Goal: Task Accomplishment & Management: Manage account settings

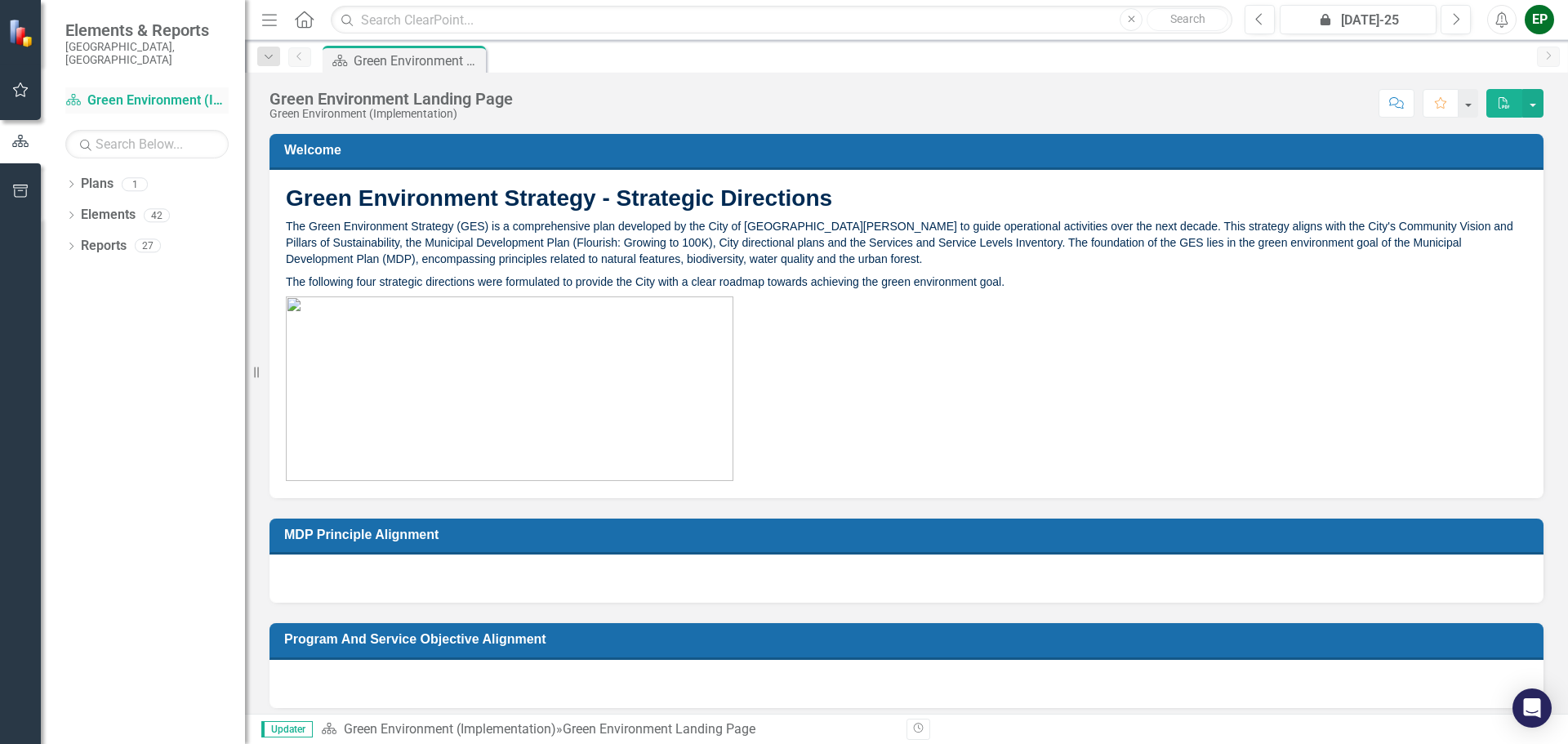
click at [125, 91] on link "Plan Green Environment (Implementation)" at bounding box center [146, 100] width 163 height 19
click at [74, 243] on icon "Dropdown" at bounding box center [71, 247] width 12 height 9
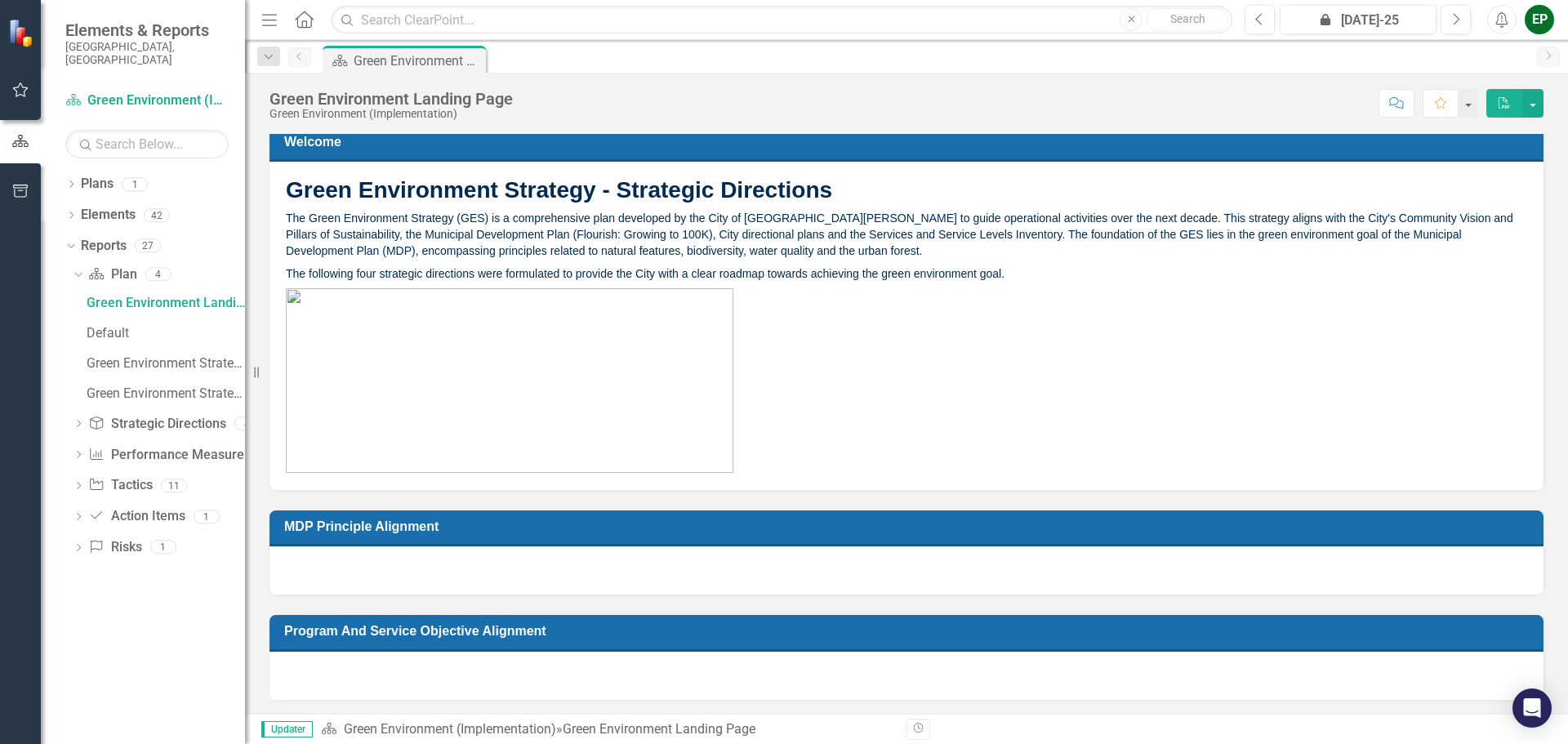
scroll to position [11, 0]
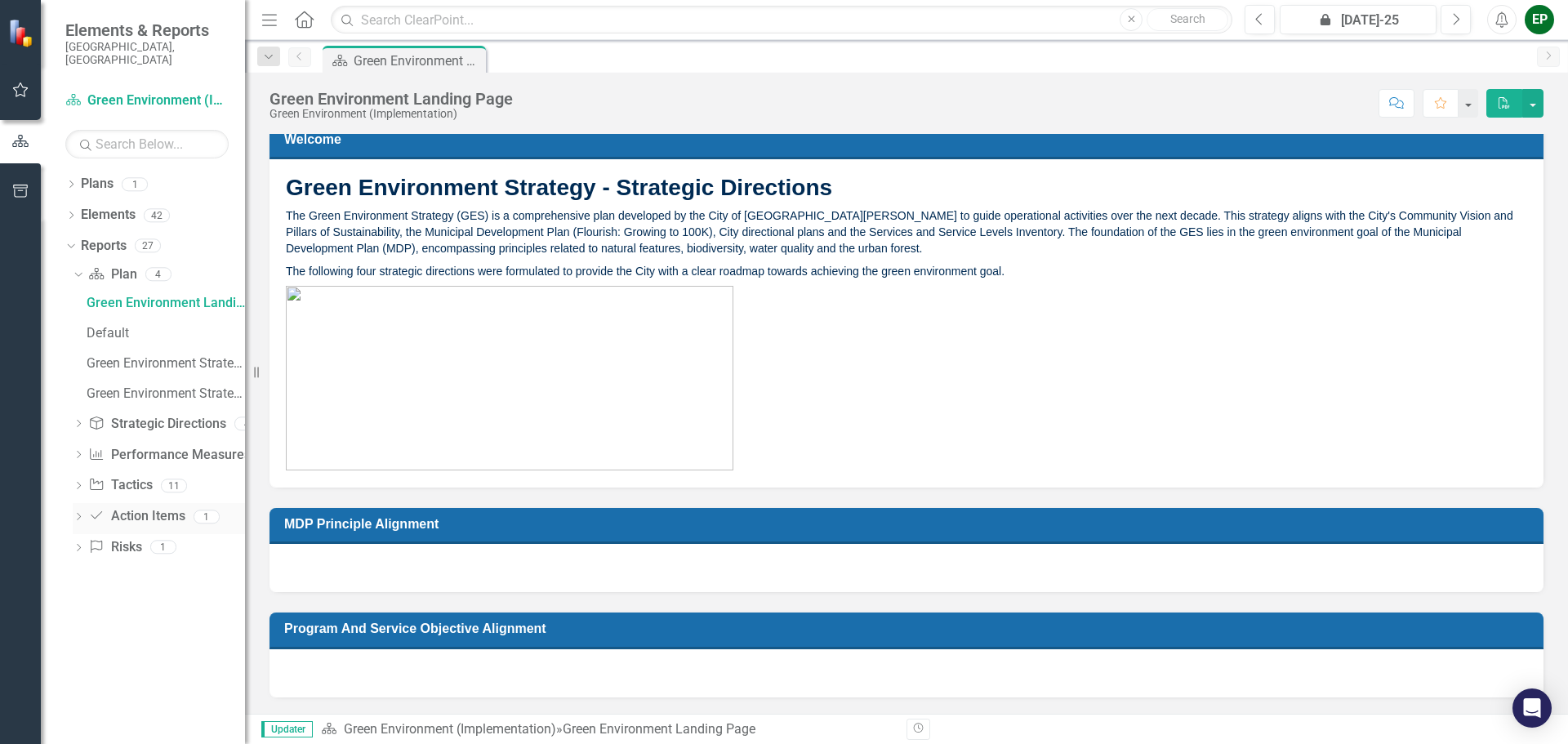
click at [128, 508] on link "Action Item Action Items" at bounding box center [136, 516] width 96 height 19
click at [73, 513] on icon "Dropdown" at bounding box center [78, 517] width 12 height 9
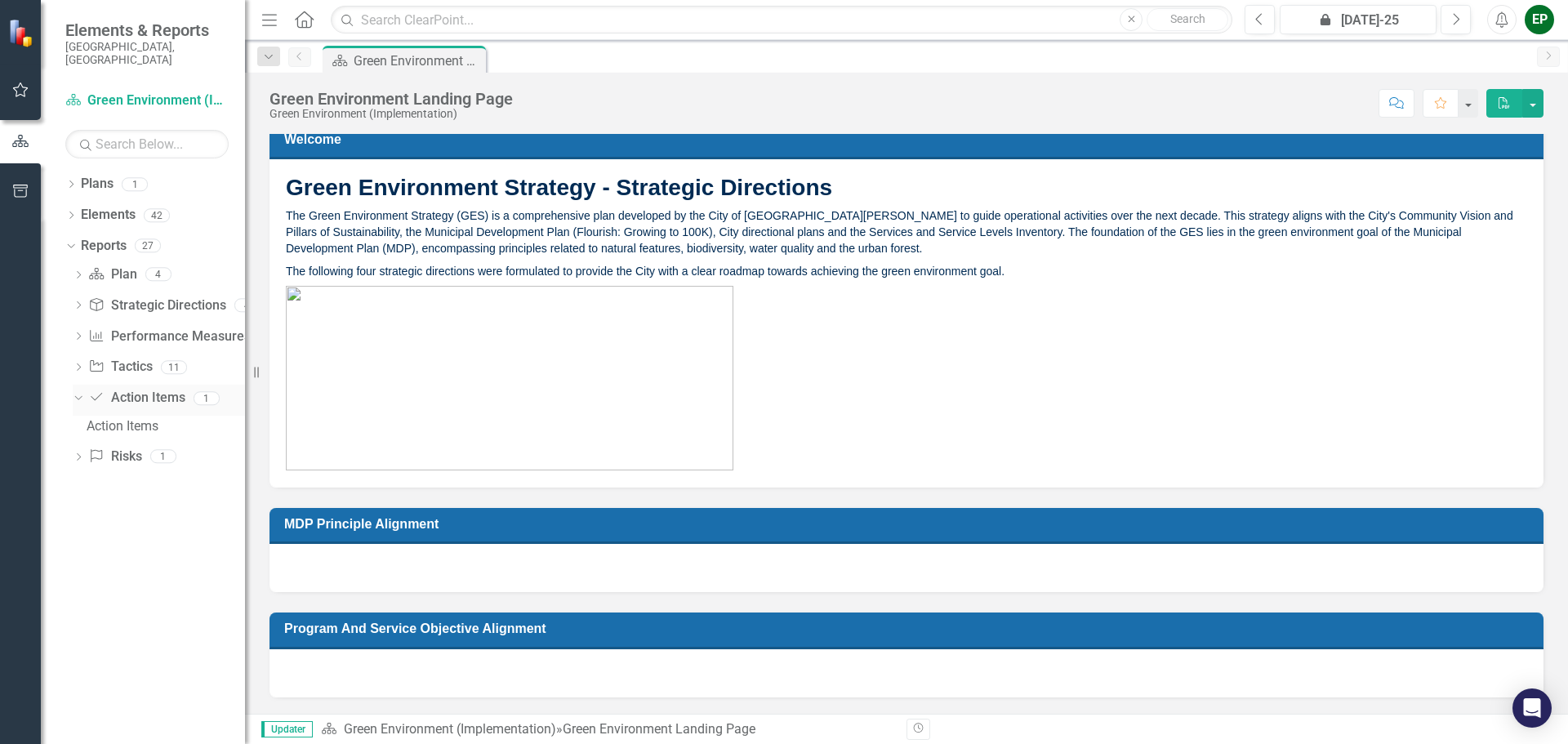
click at [74, 392] on icon "Dropdown" at bounding box center [76, 398] width 9 height 12
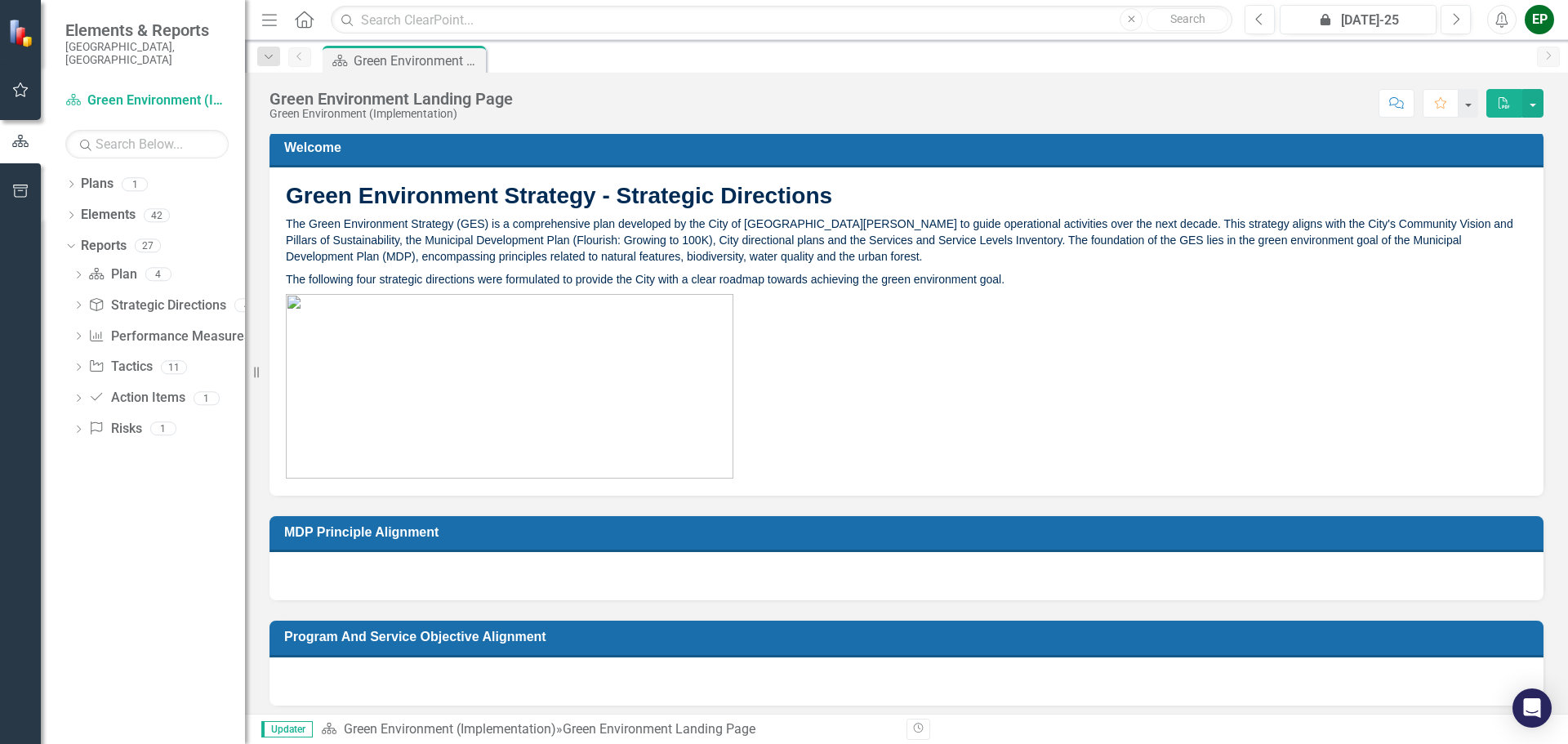
scroll to position [0, 0]
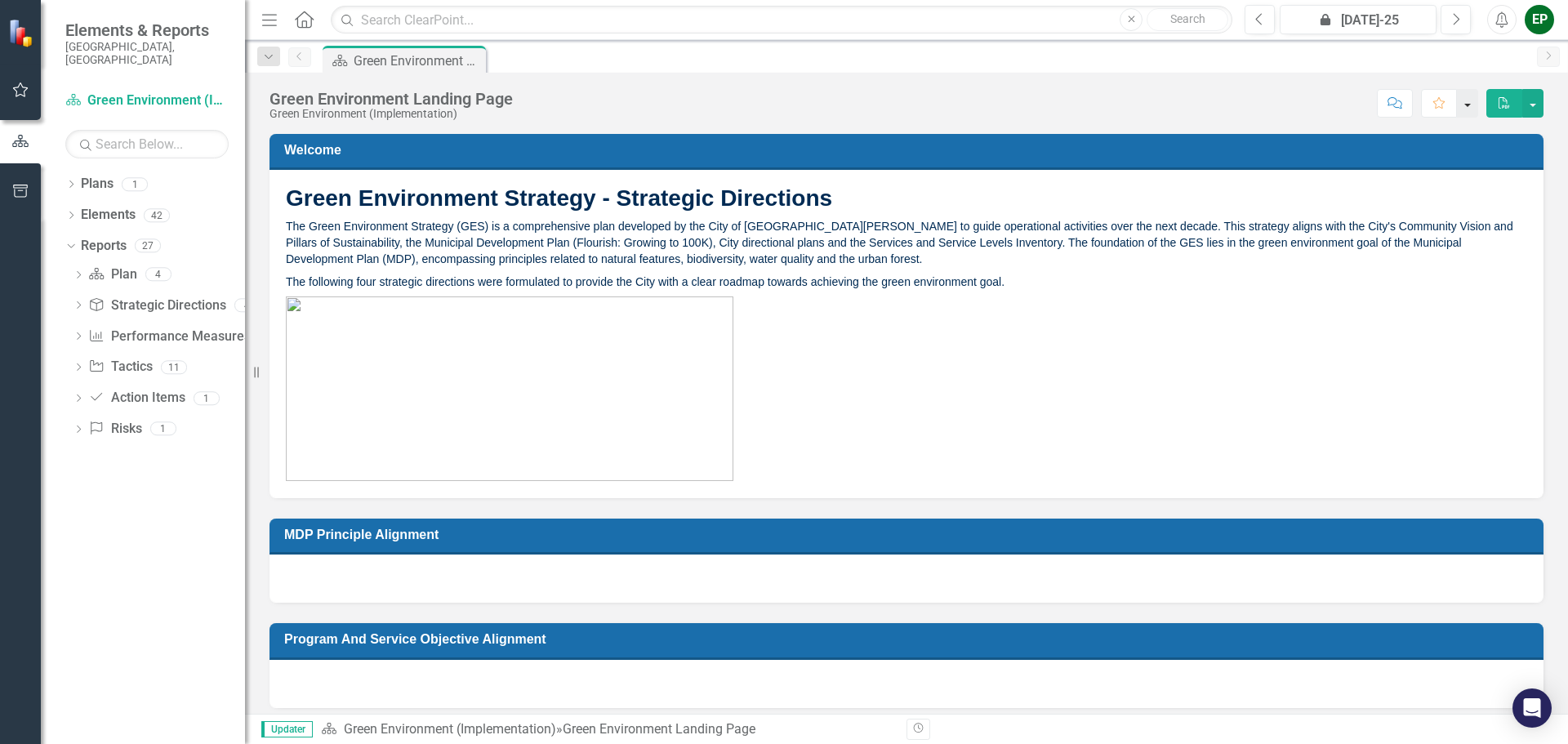
click at [1466, 105] on button "button" at bounding box center [1467, 103] width 21 height 29
click at [15, 87] on icon "button" at bounding box center [20, 89] width 17 height 13
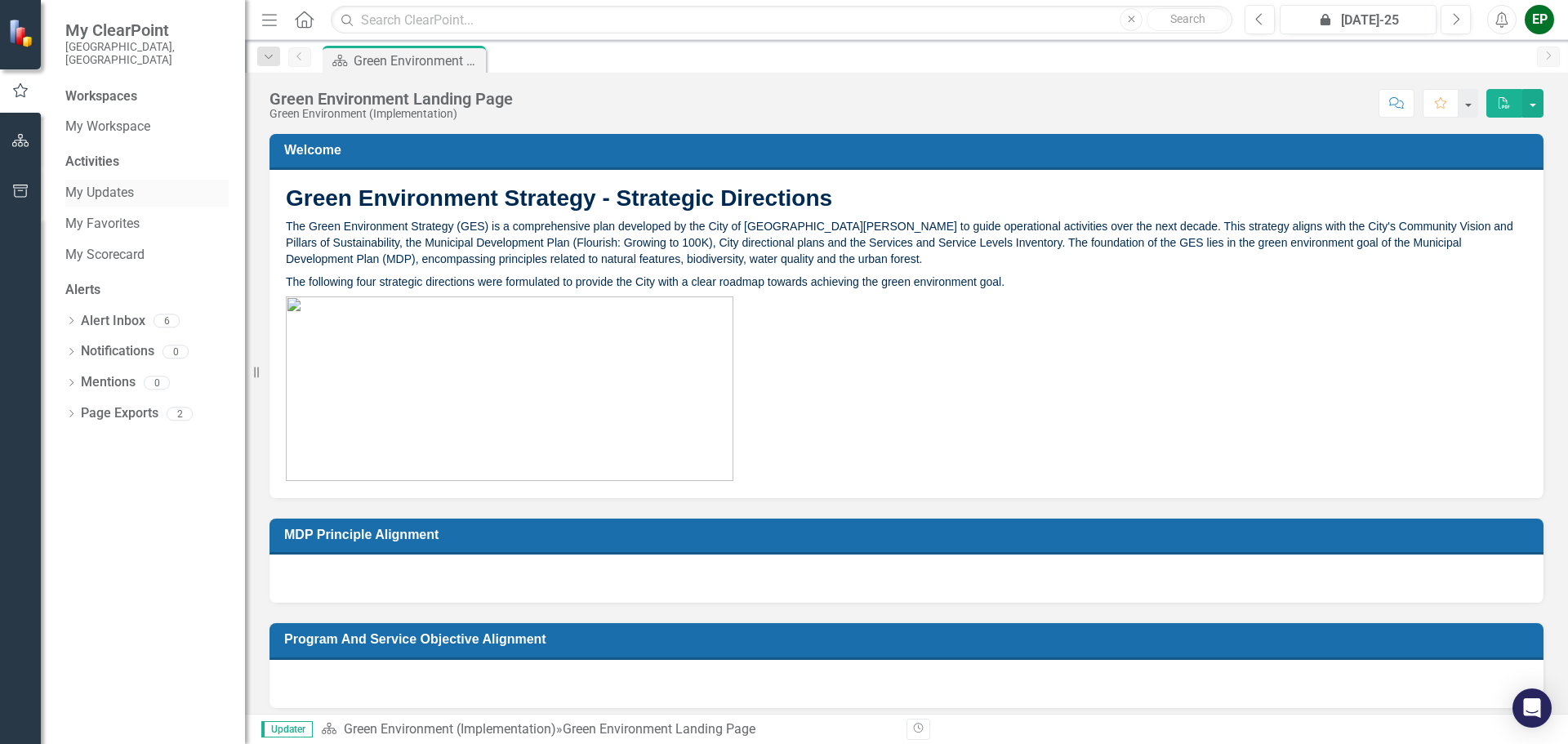
click at [91, 184] on link "My Updates" at bounding box center [146, 193] width 163 height 19
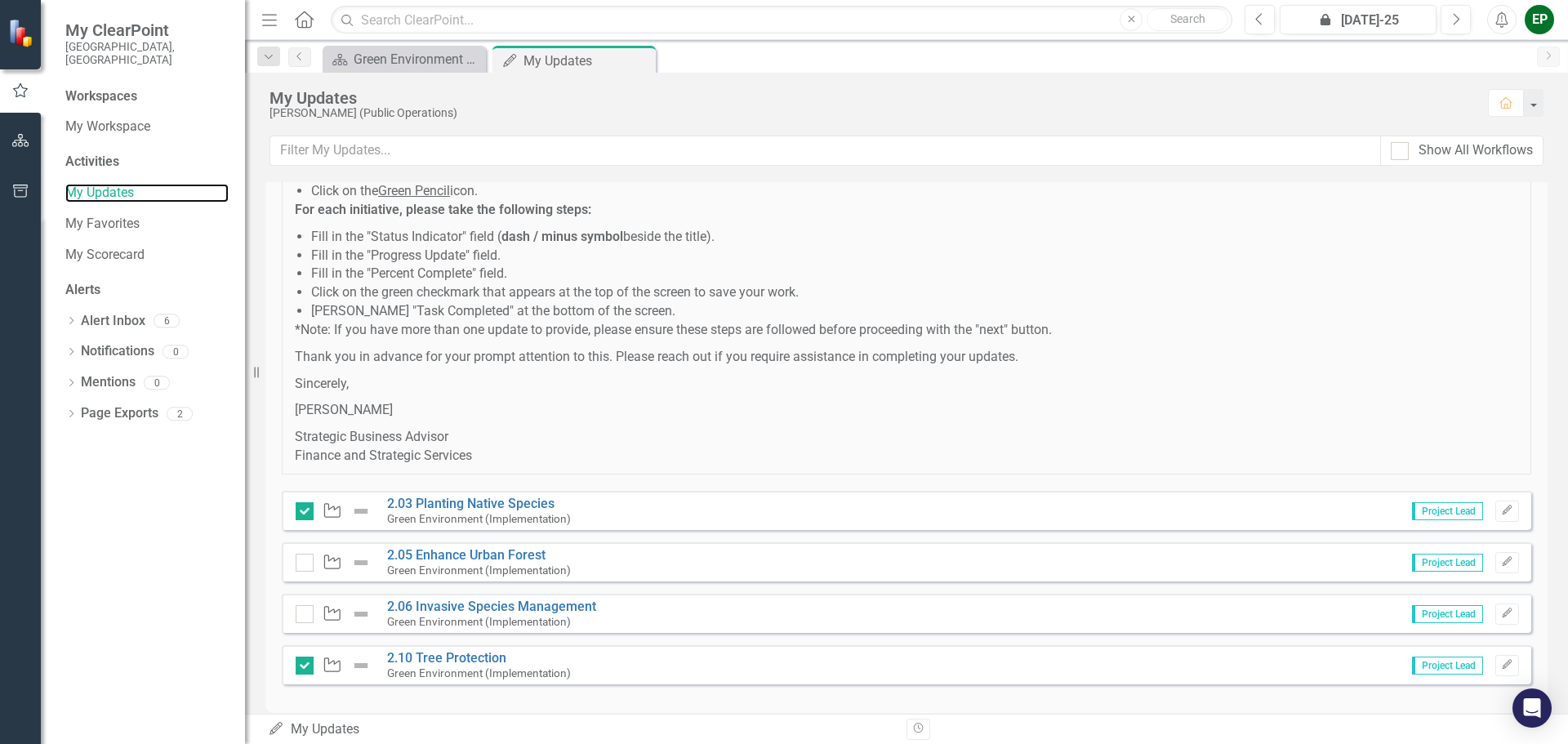
scroll to position [387, 0]
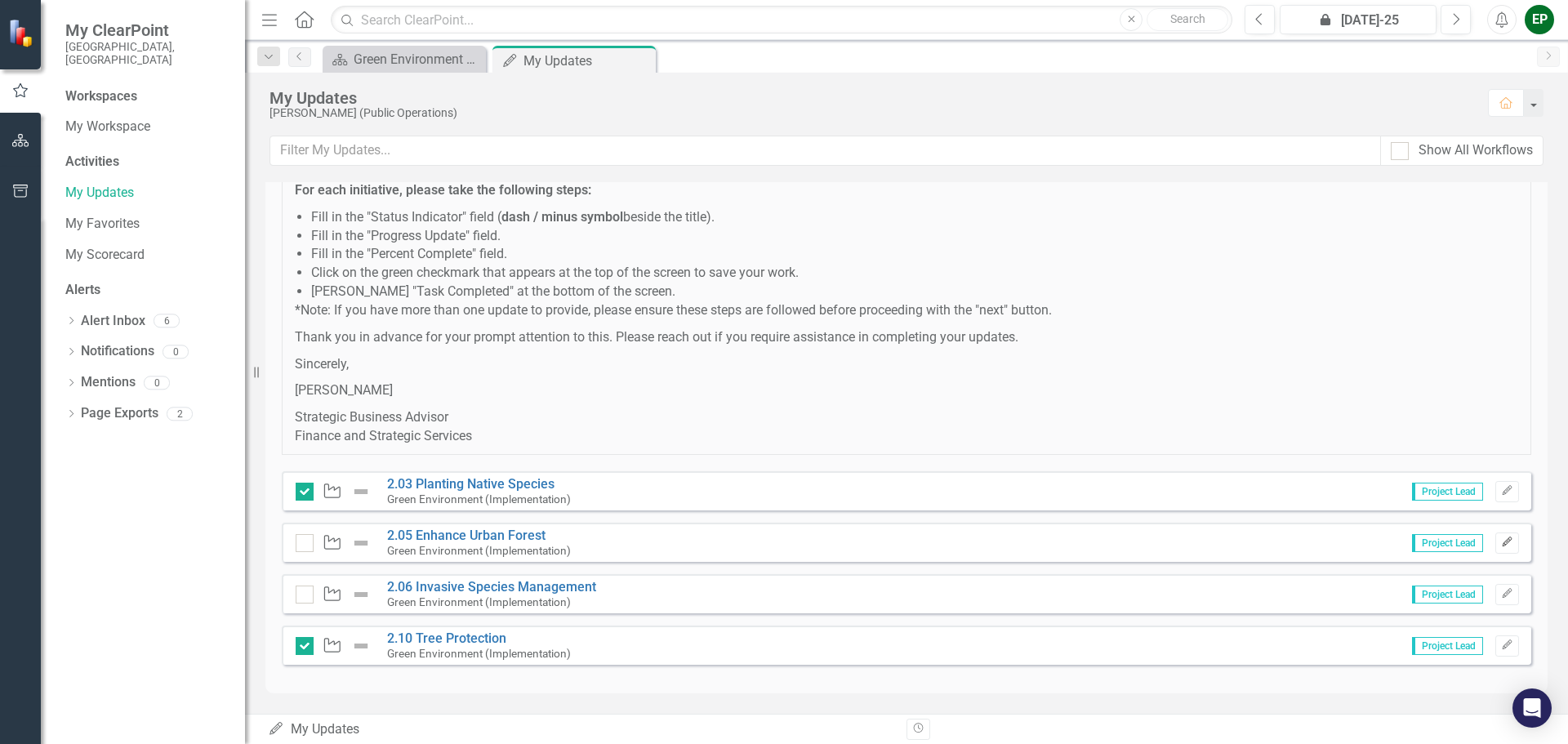
click at [1502, 541] on icon "Edit" at bounding box center [1508, 542] width 12 height 10
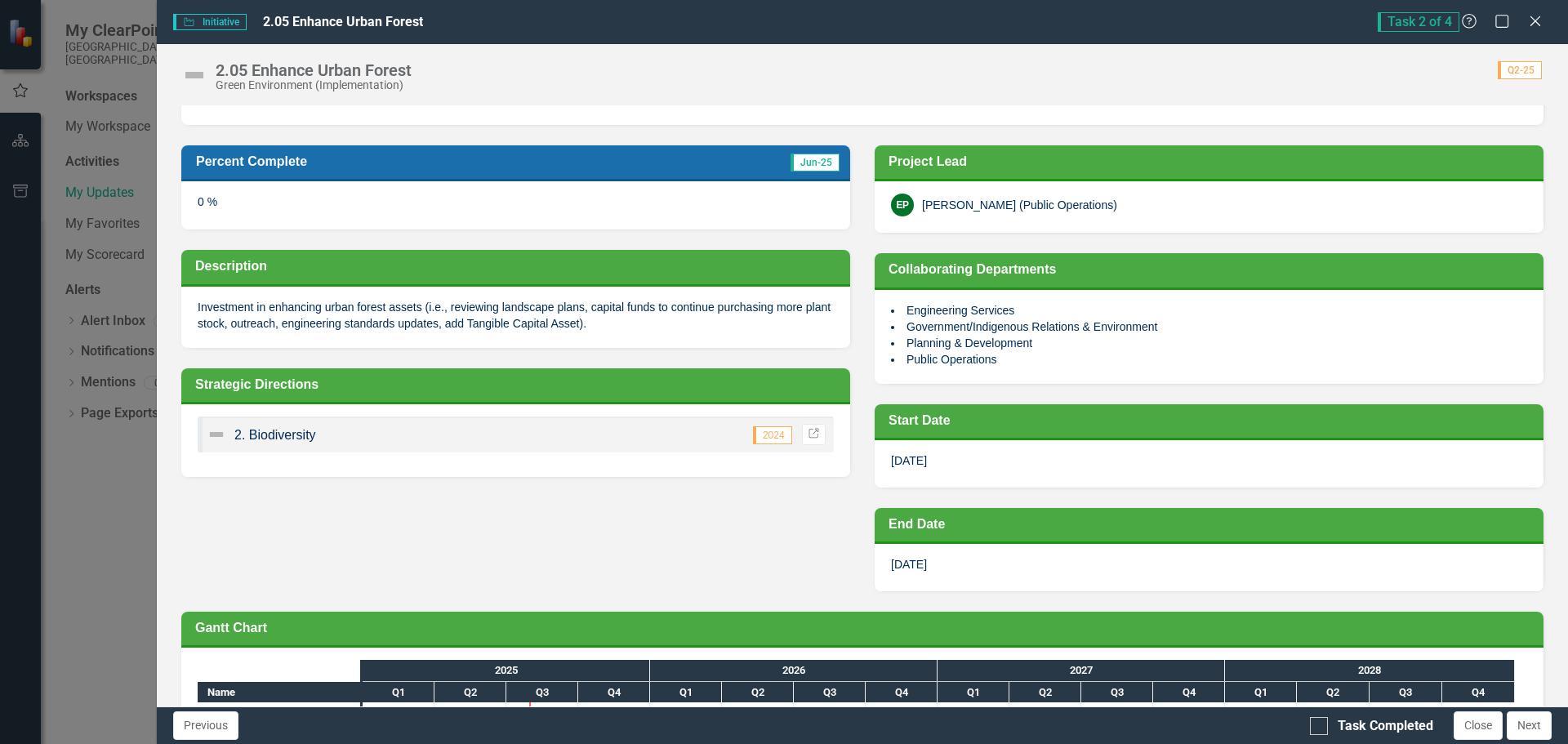
scroll to position [0, 0]
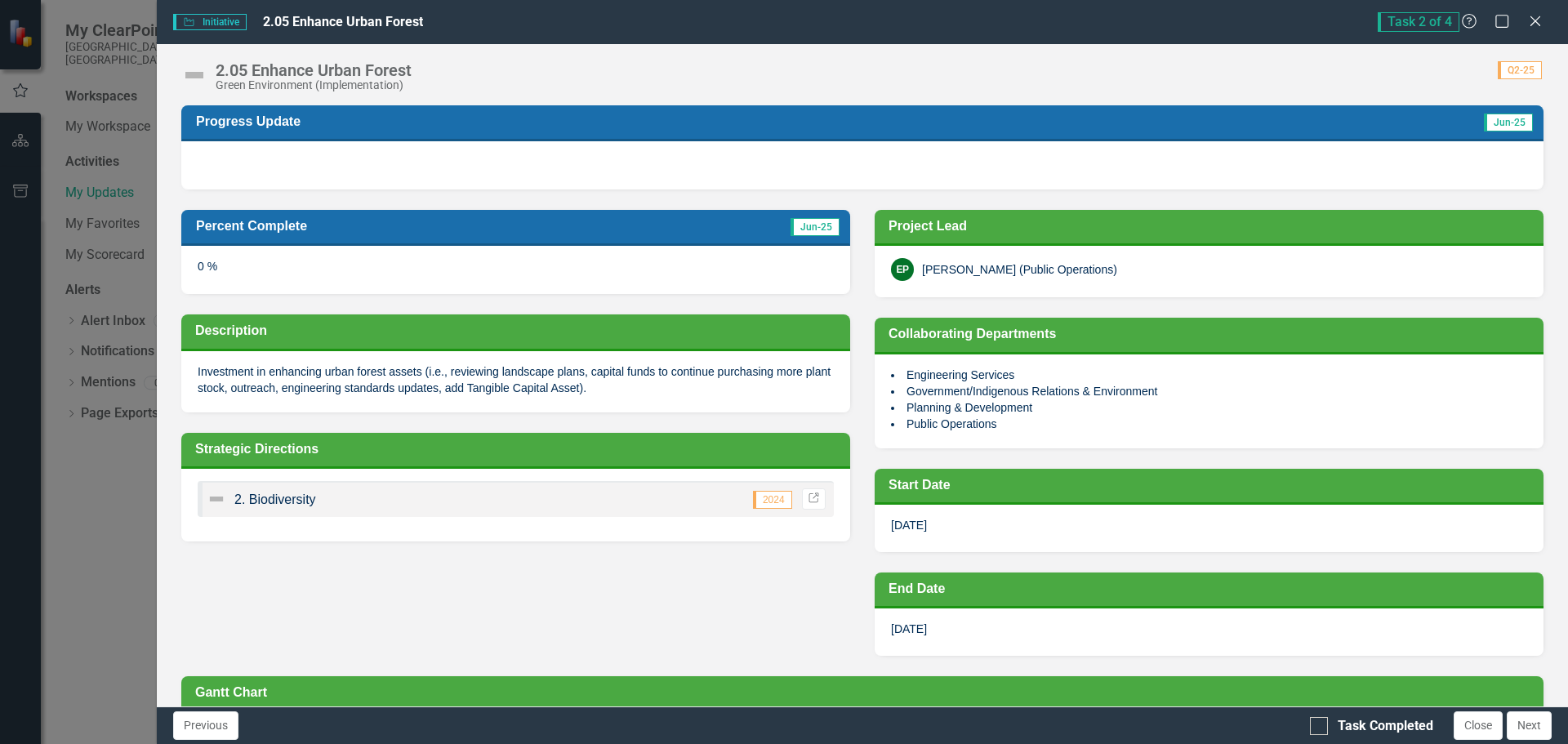
click at [228, 161] on div at bounding box center [862, 165] width 1362 height 47
click at [228, 125] on h3 "Progress Update" at bounding box center [647, 122] width 902 height 16
click at [220, 160] on div at bounding box center [862, 165] width 1362 height 47
click at [199, 152] on div at bounding box center [862, 165] width 1362 height 47
click at [215, 176] on div at bounding box center [862, 165] width 1362 height 47
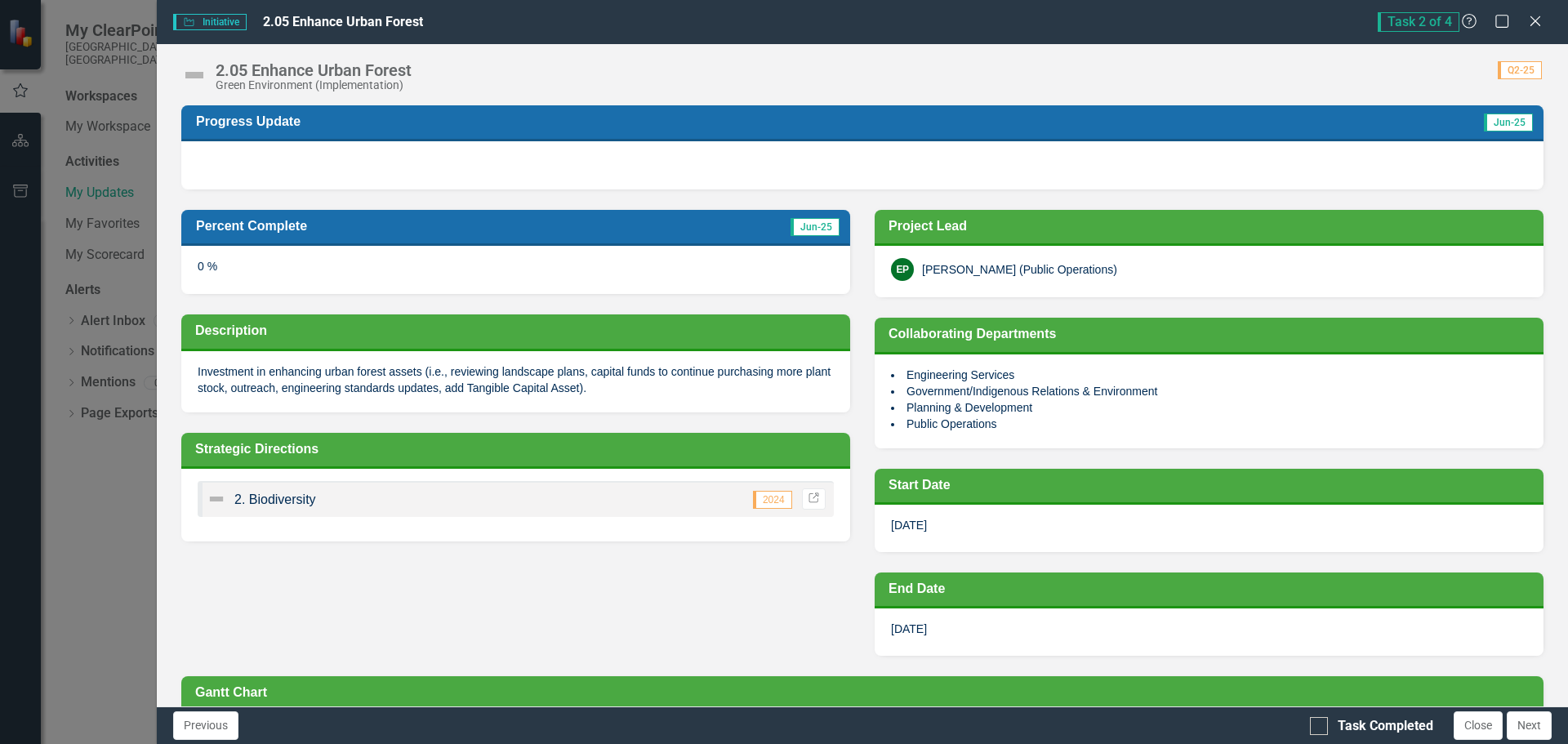
click at [215, 176] on div at bounding box center [862, 165] width 1362 height 47
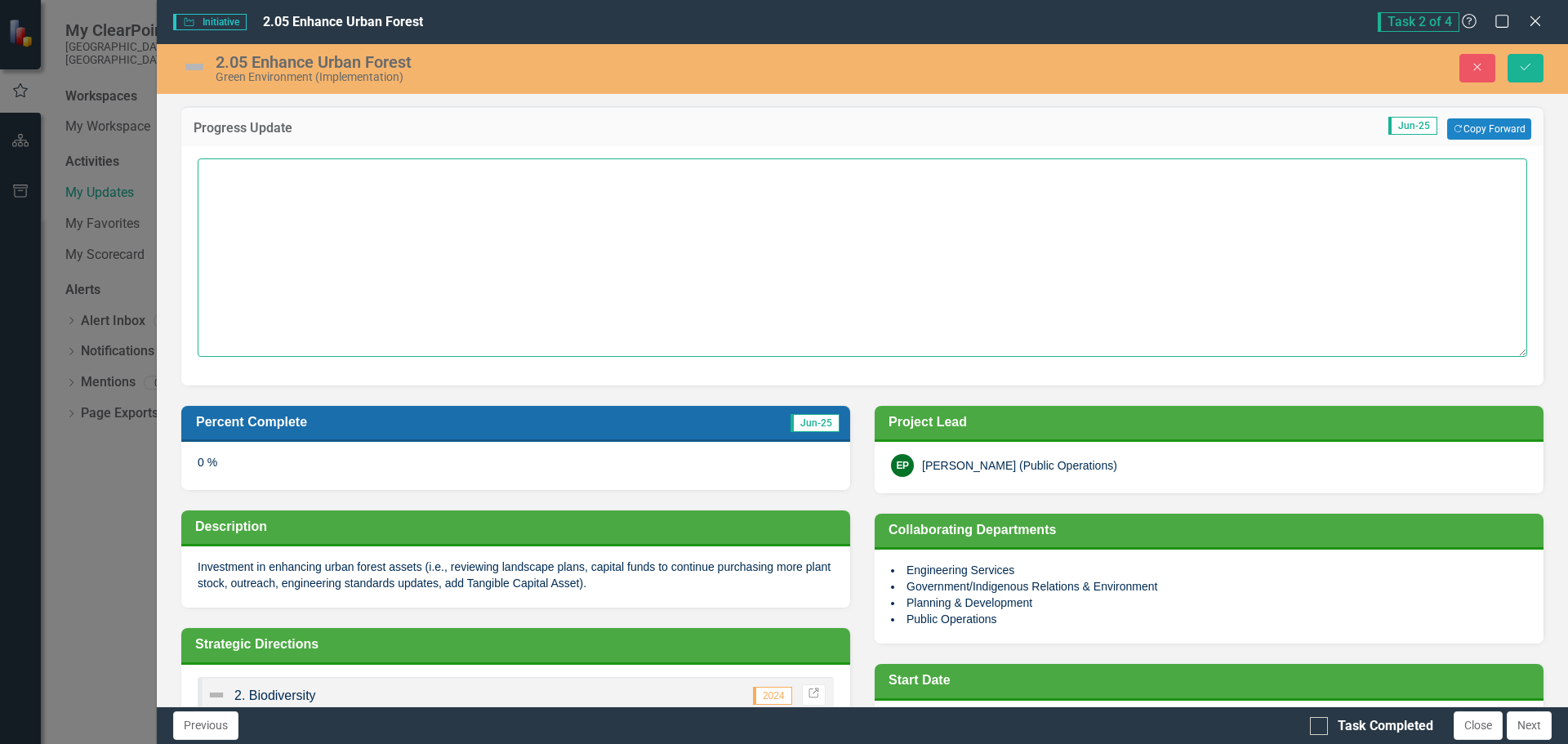
click at [228, 190] on textarea at bounding box center [863, 257] width 1330 height 198
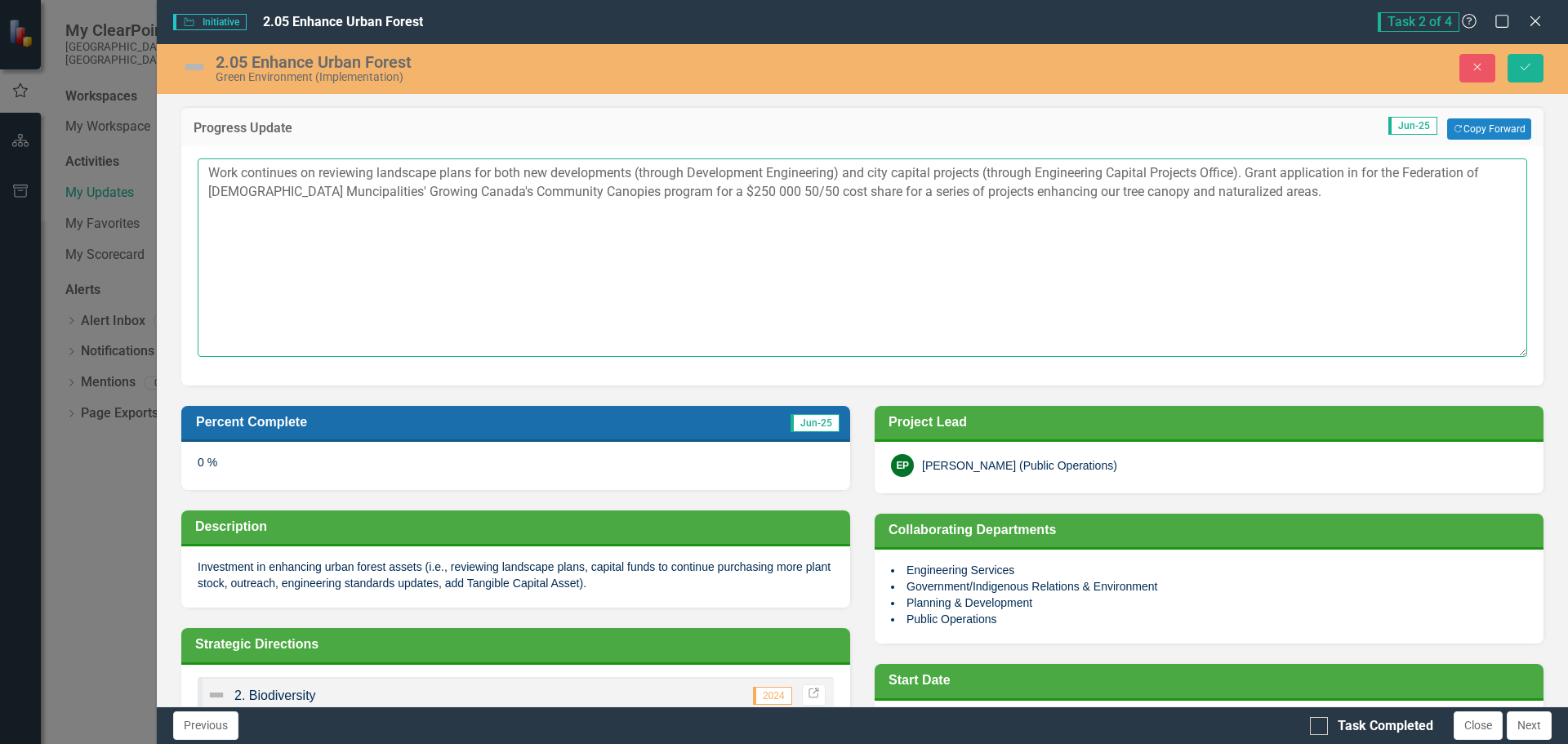
type textarea "Work continues on reviewing landscape plans for both new developments (through …"
click at [198, 472] on div "0 %" at bounding box center [515, 466] width 669 height 47
click at [198, 466] on div "0 %" at bounding box center [515, 466] width 669 height 47
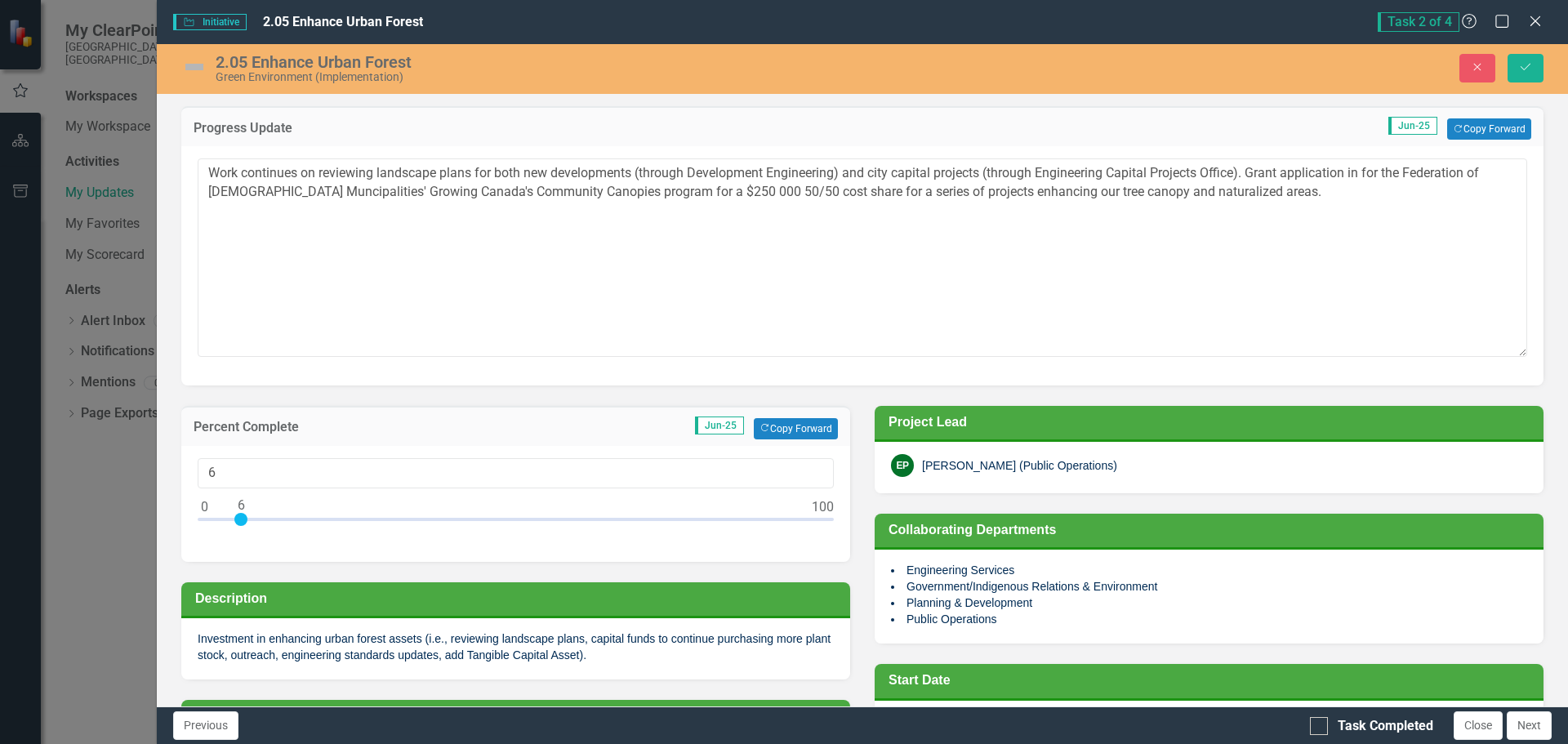
type input "5"
drag, startPoint x: 202, startPoint y: 519, endPoint x: 235, endPoint y: 517, distance: 33.1
click at [235, 517] on div at bounding box center [234, 519] width 13 height 13
click at [1522, 69] on icon "Save" at bounding box center [1525, 67] width 15 height 12
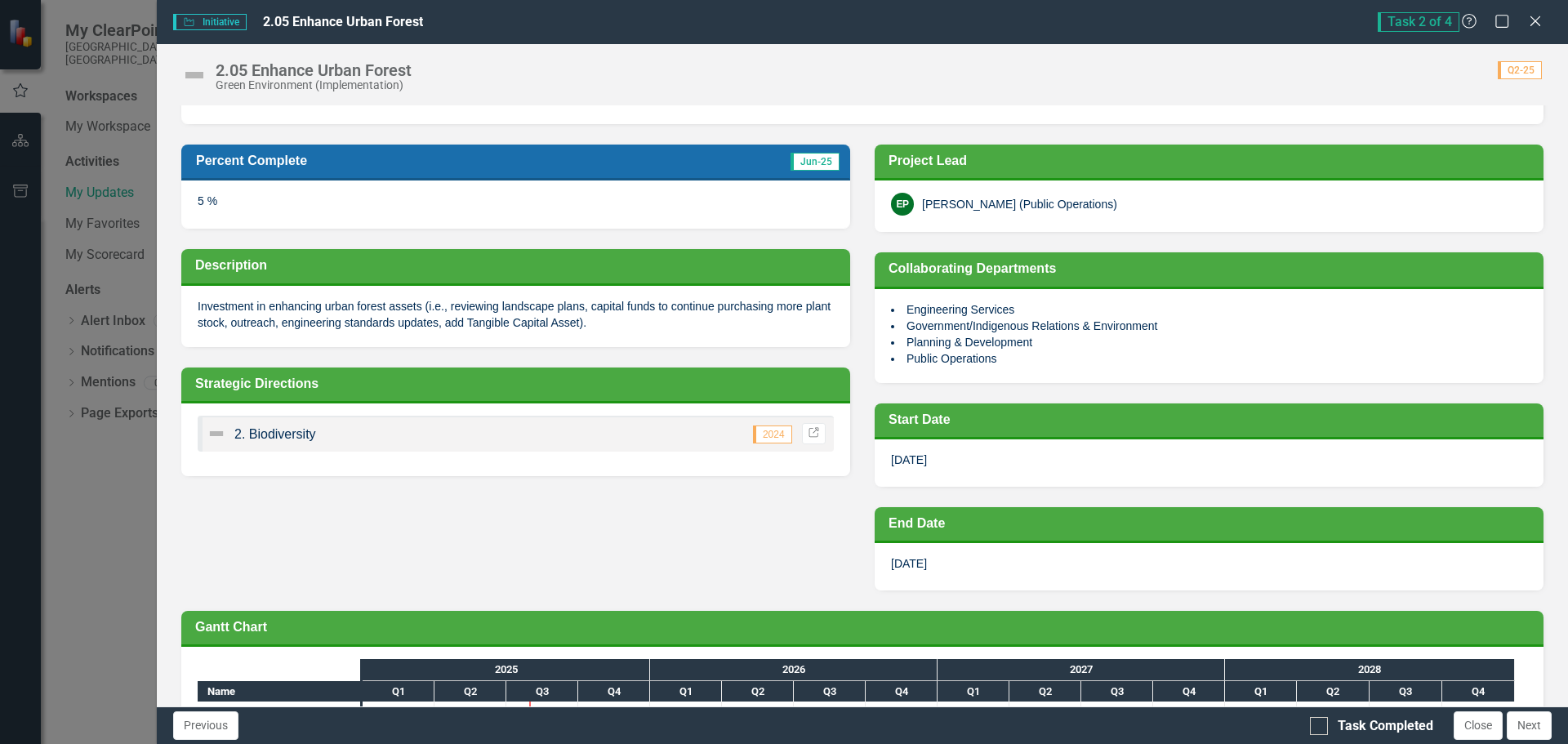
scroll to position [149, 0]
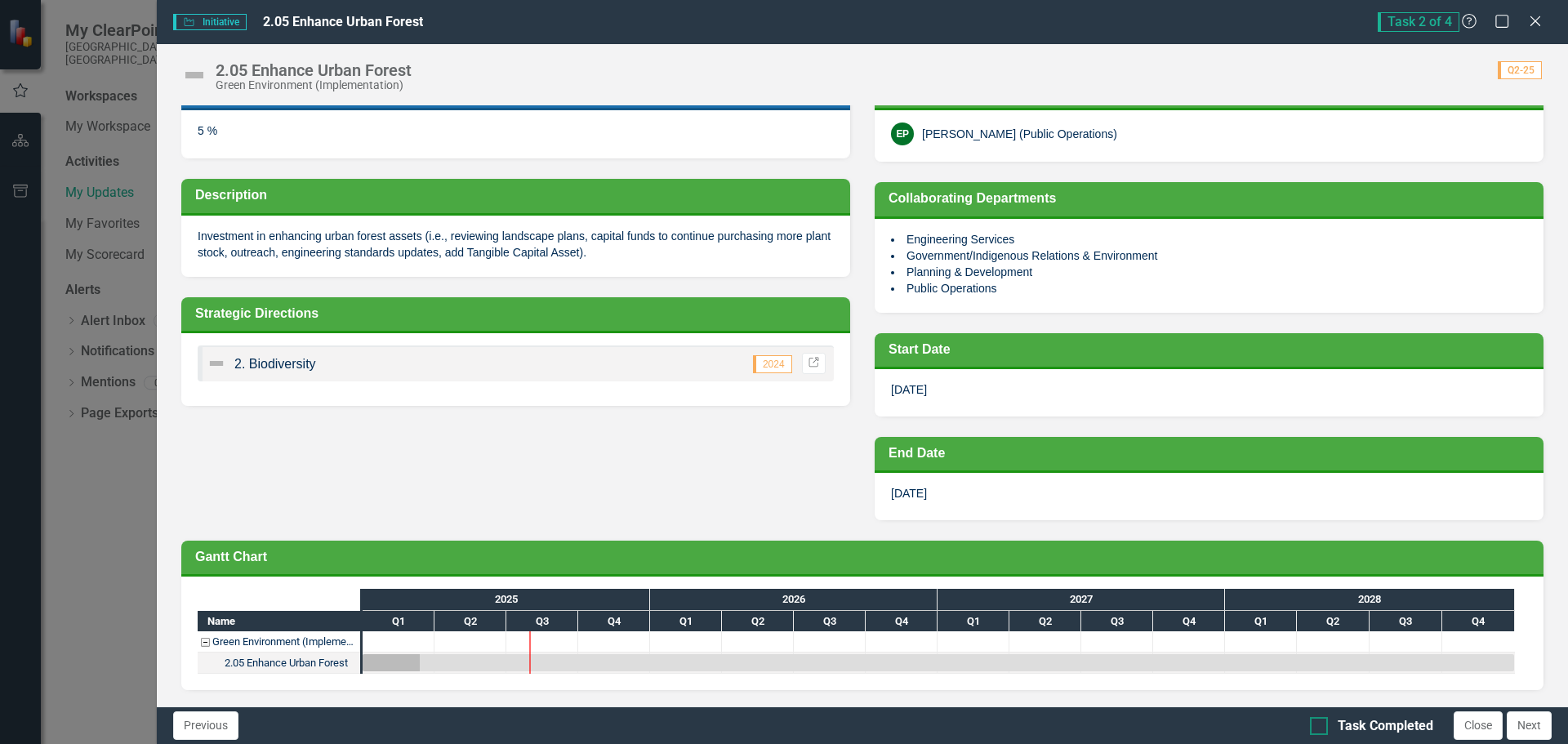
click at [1315, 724] on input "Task Completed" at bounding box center [1315, 722] width 11 height 11
checkbox input "true"
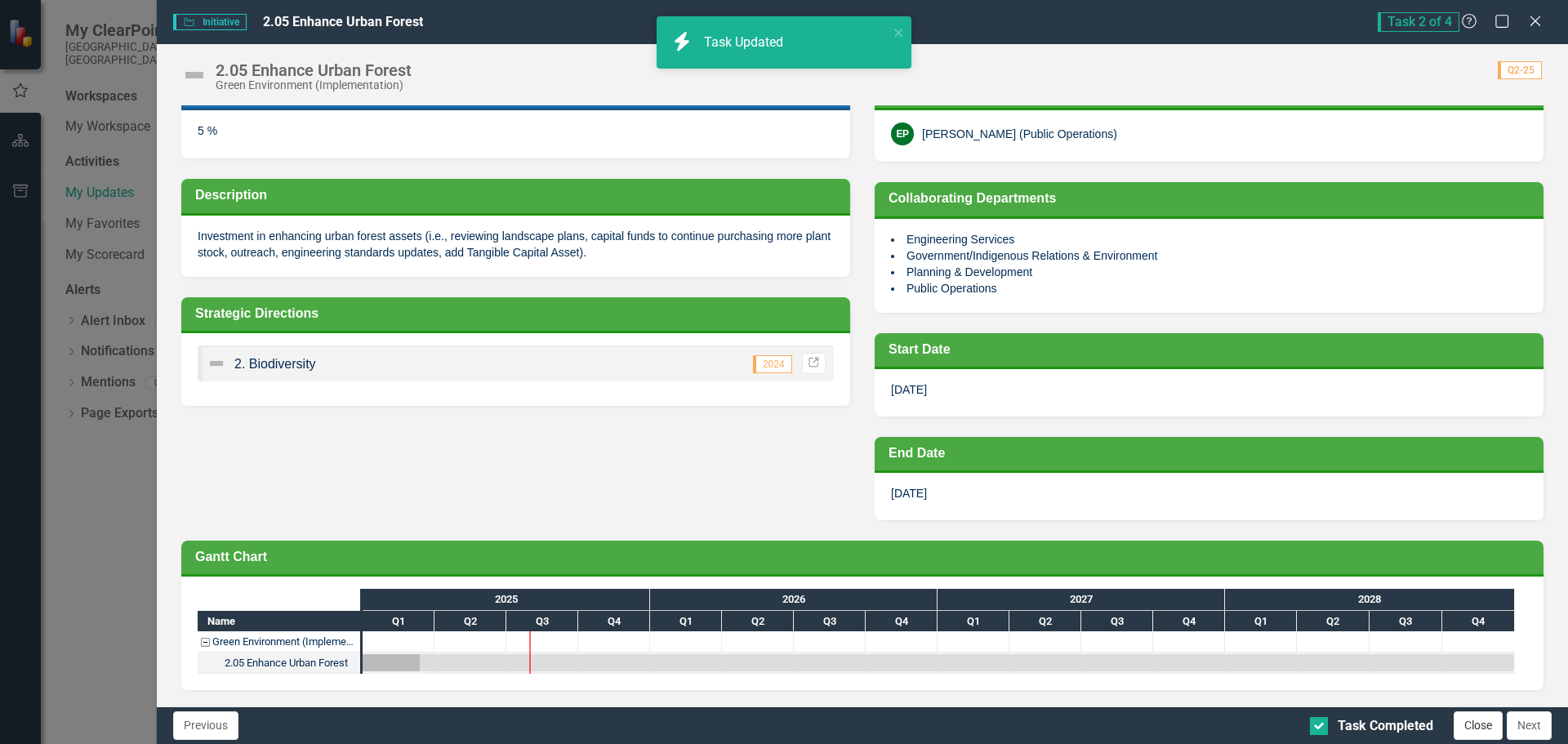
click at [1469, 724] on button "Close" at bounding box center [1479, 725] width 49 height 29
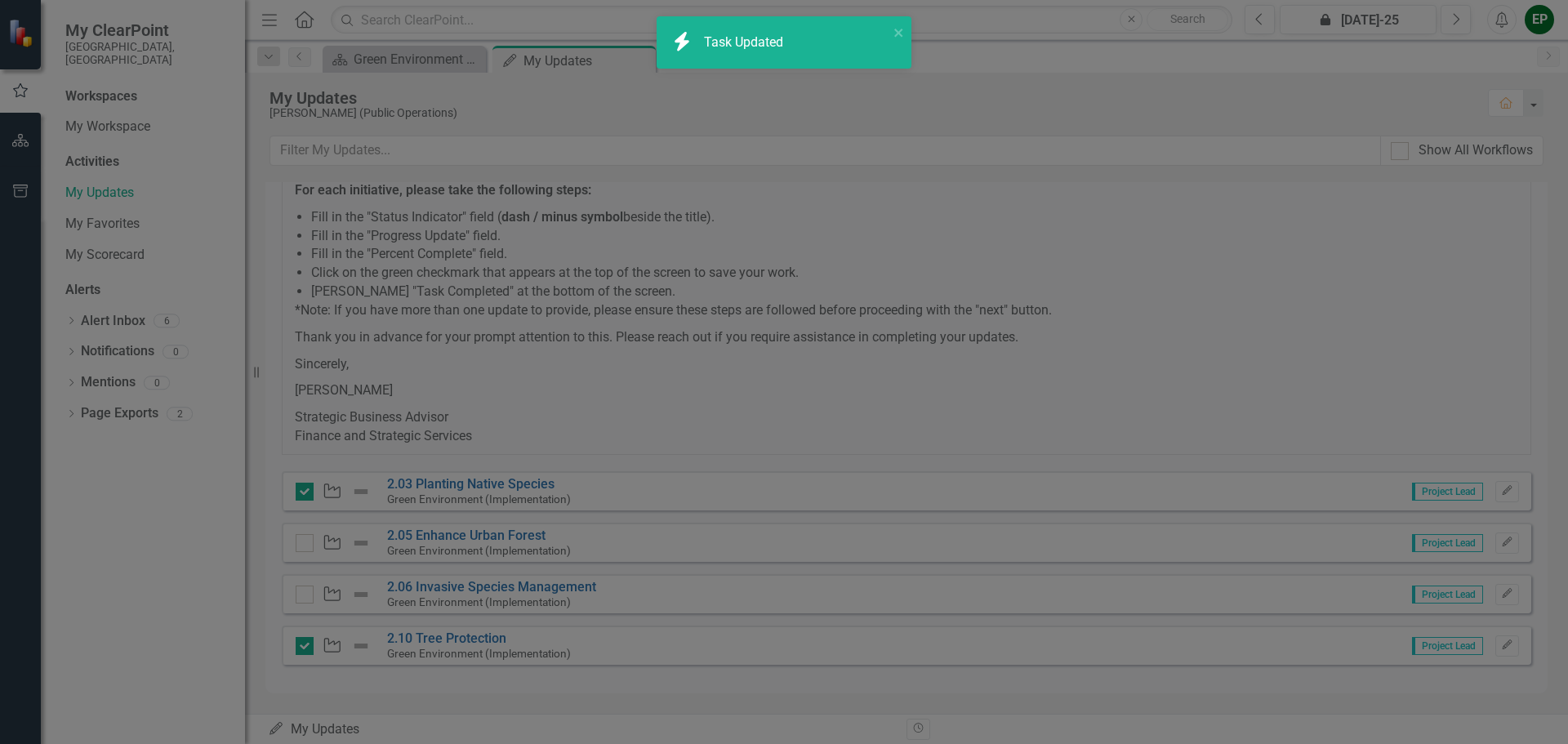
checkbox input "true"
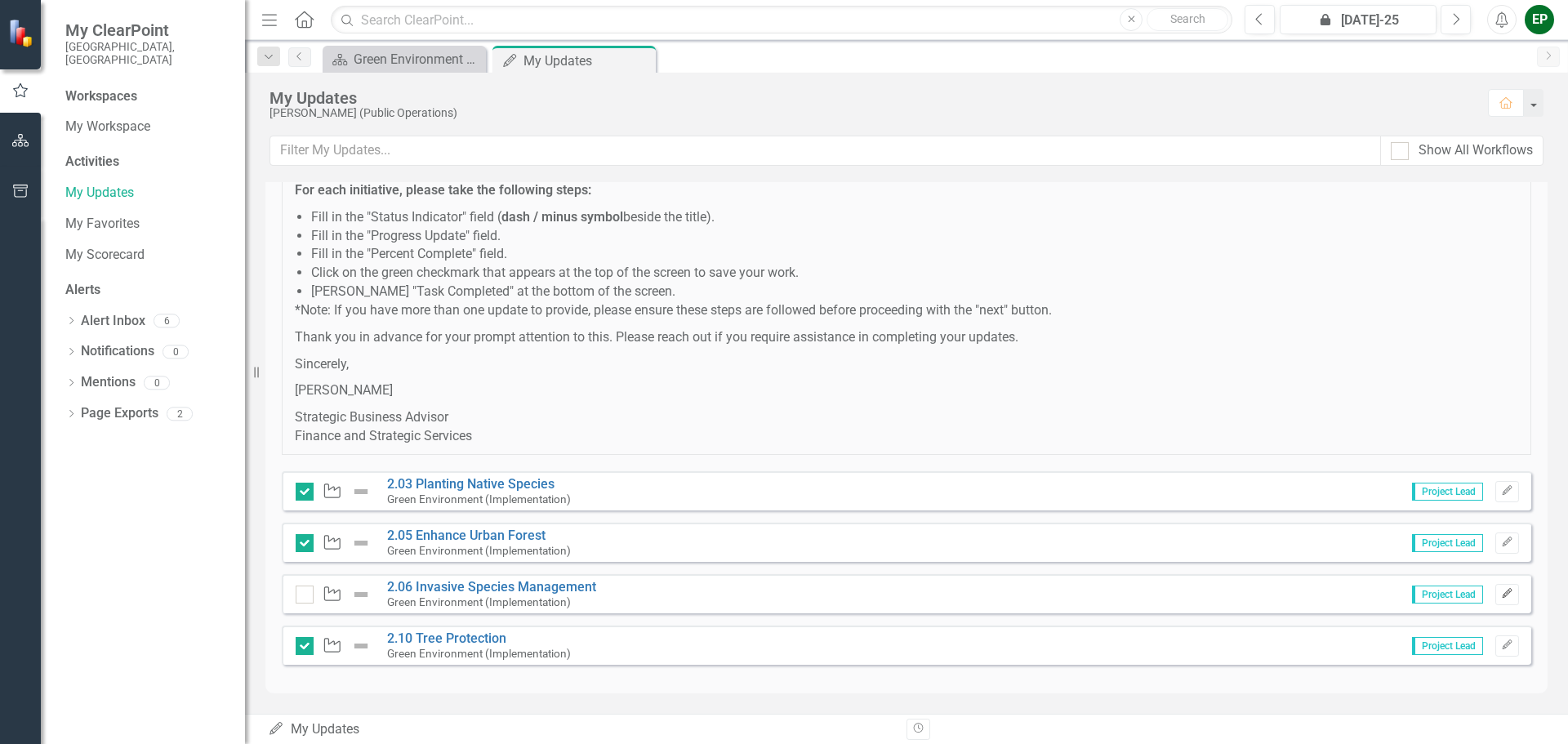
click at [1502, 597] on icon "button" at bounding box center [1507, 594] width 10 height 10
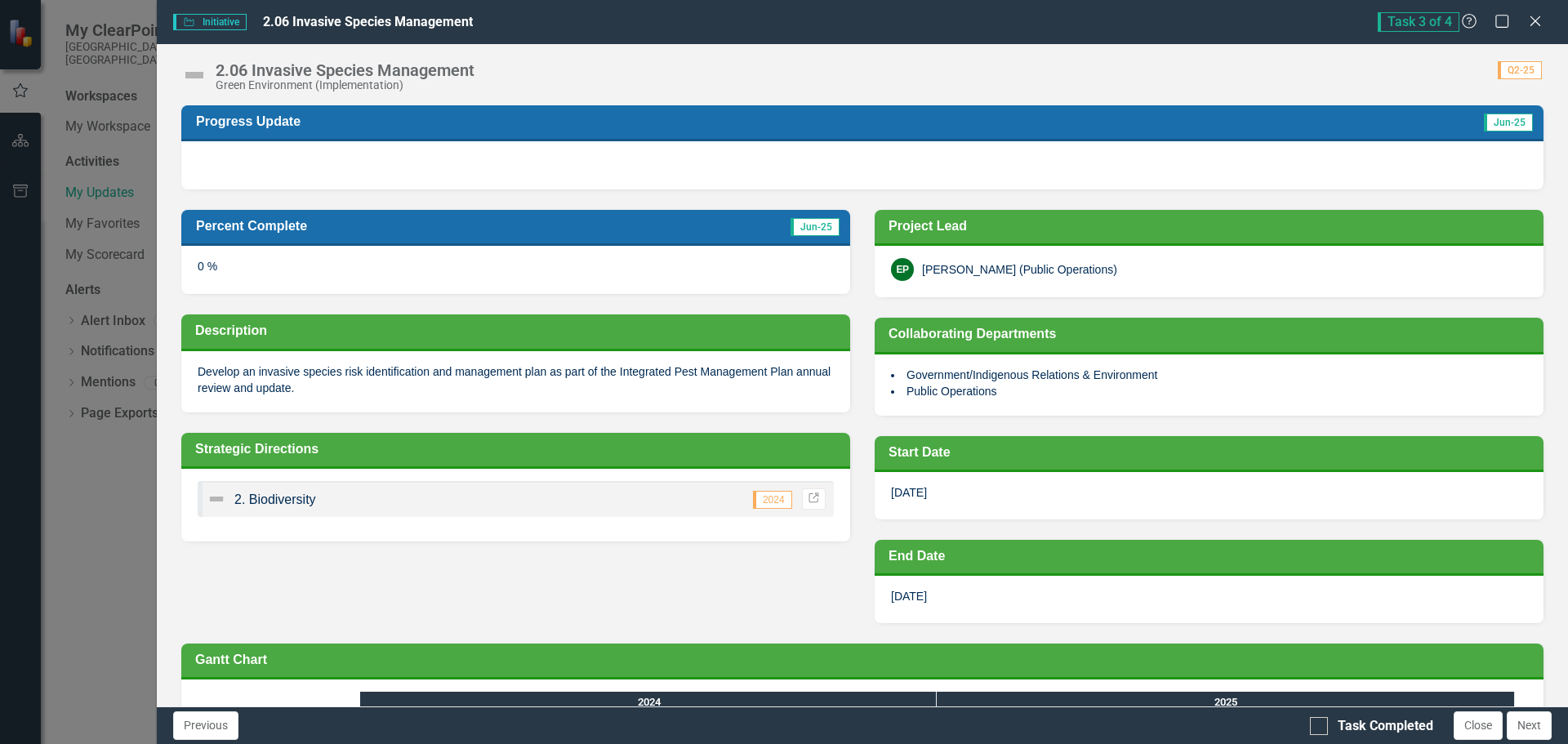
click at [331, 161] on div at bounding box center [862, 165] width 1362 height 47
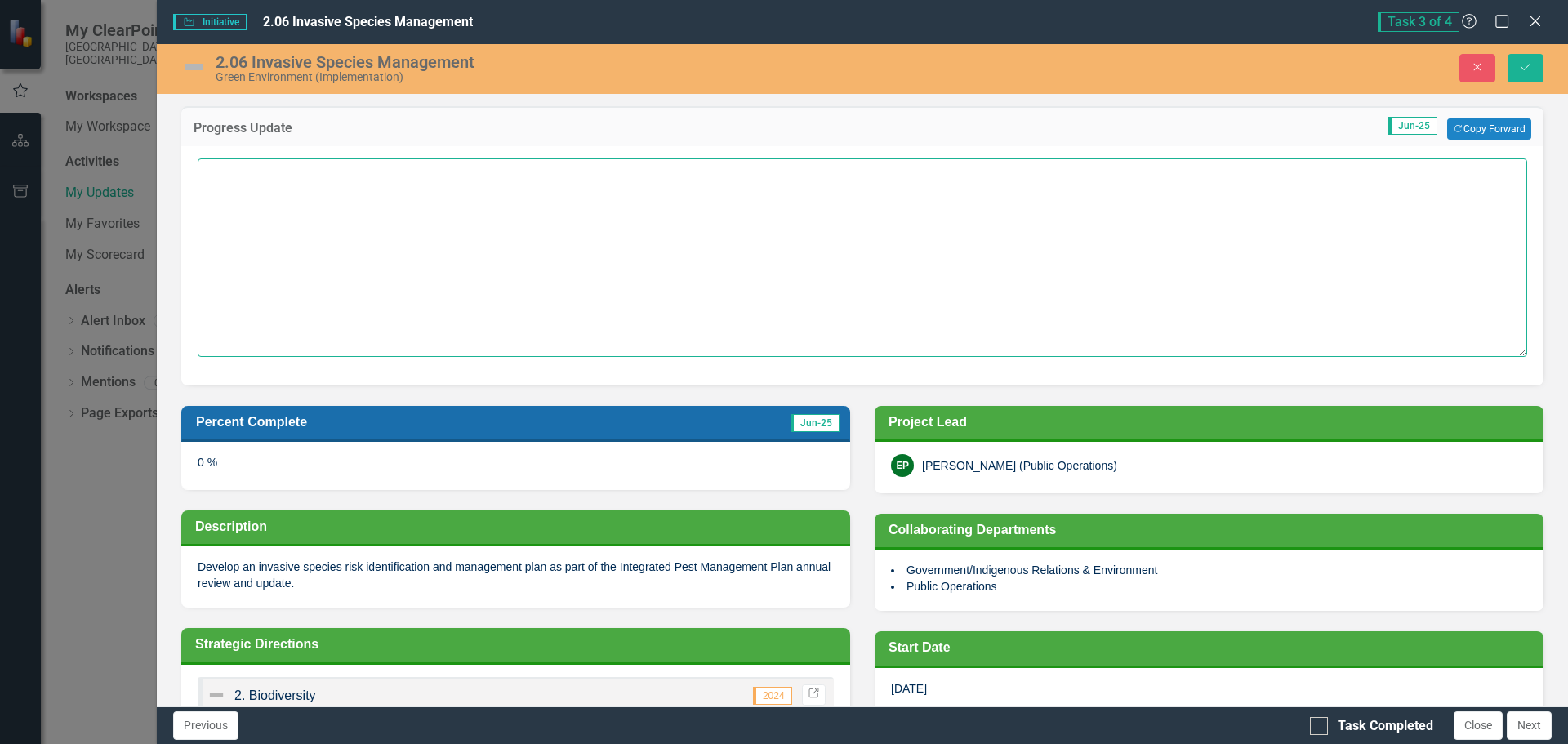
click at [261, 180] on textarea at bounding box center [863, 257] width 1330 height 198
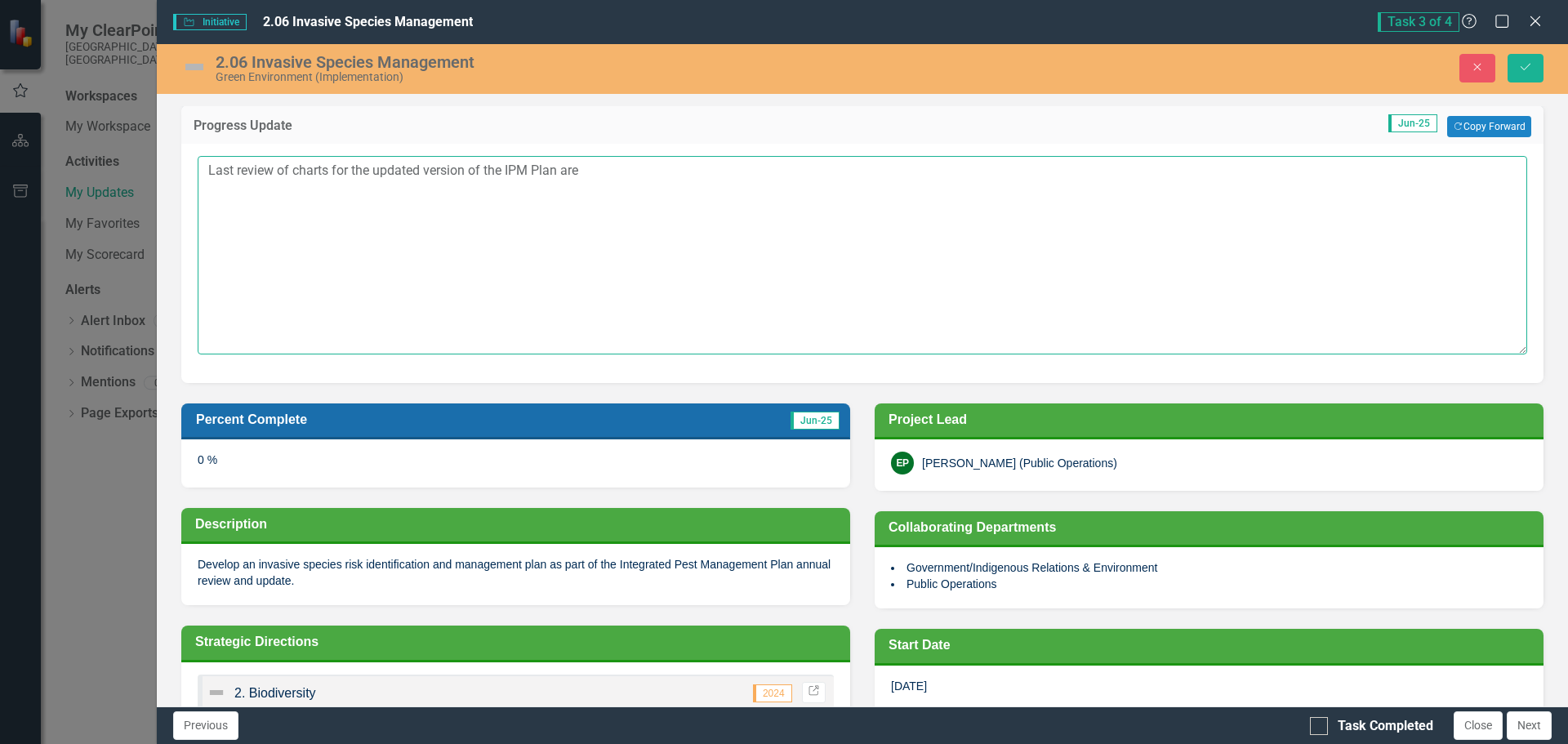
scroll to position [0, 0]
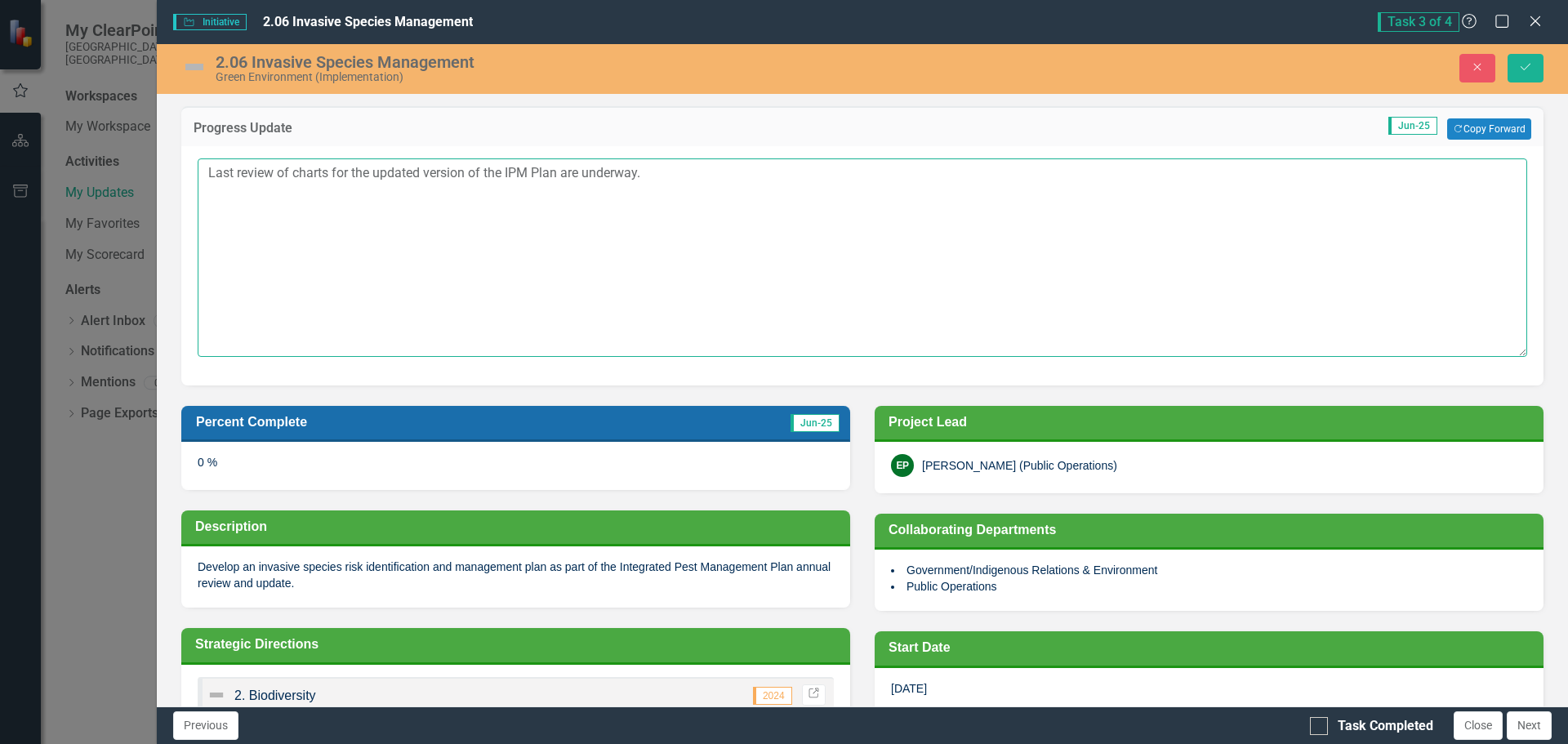
type textarea "Last review of charts for the updated version of the IPM Plan are underway."
click at [197, 471] on div "0 %" at bounding box center [515, 466] width 669 height 47
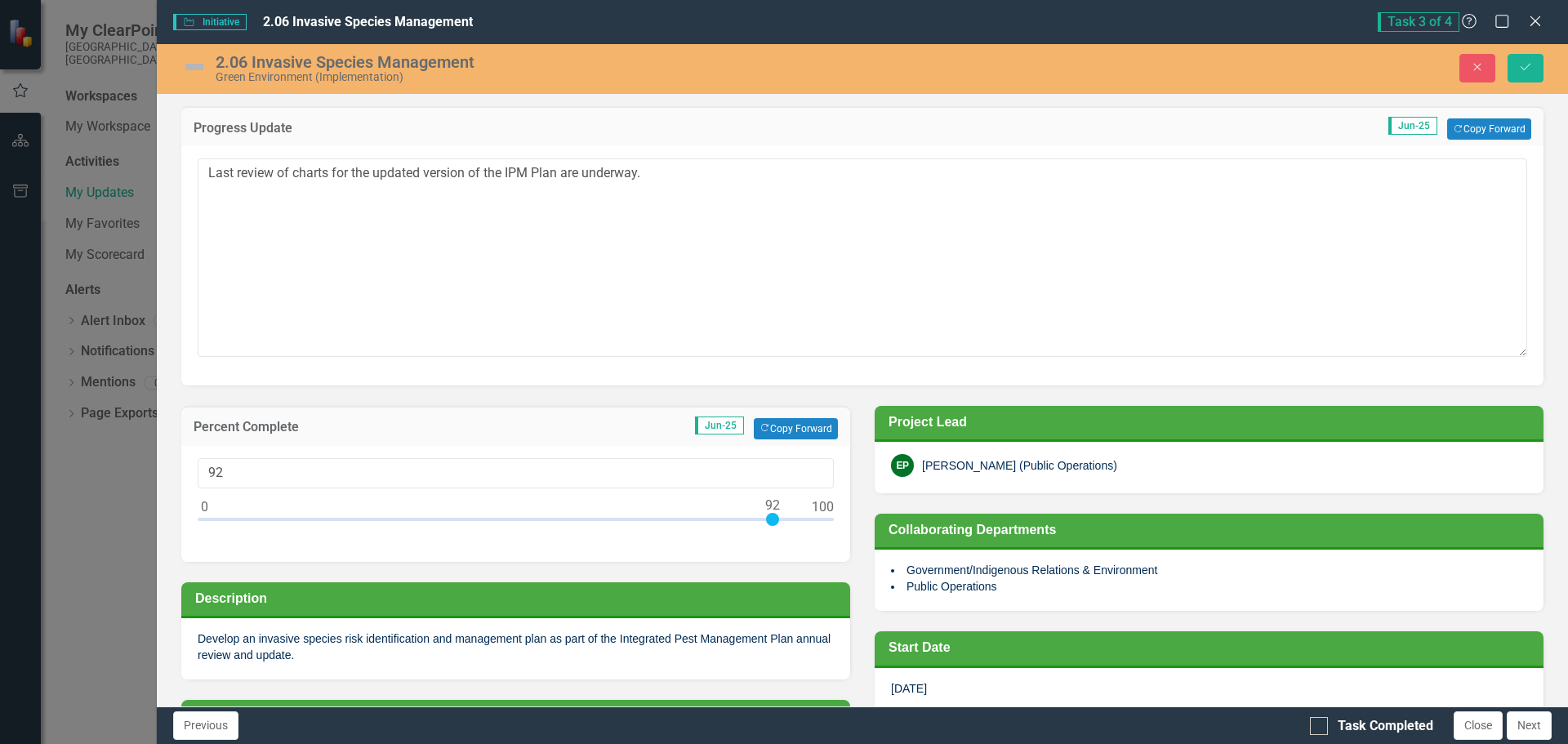
type input "90"
drag, startPoint x: 202, startPoint y: 522, endPoint x: 760, endPoint y: 518, distance: 558.0
click at [760, 518] on div at bounding box center [759, 519] width 13 height 13
click at [1524, 64] on icon "Save" at bounding box center [1525, 67] width 15 height 12
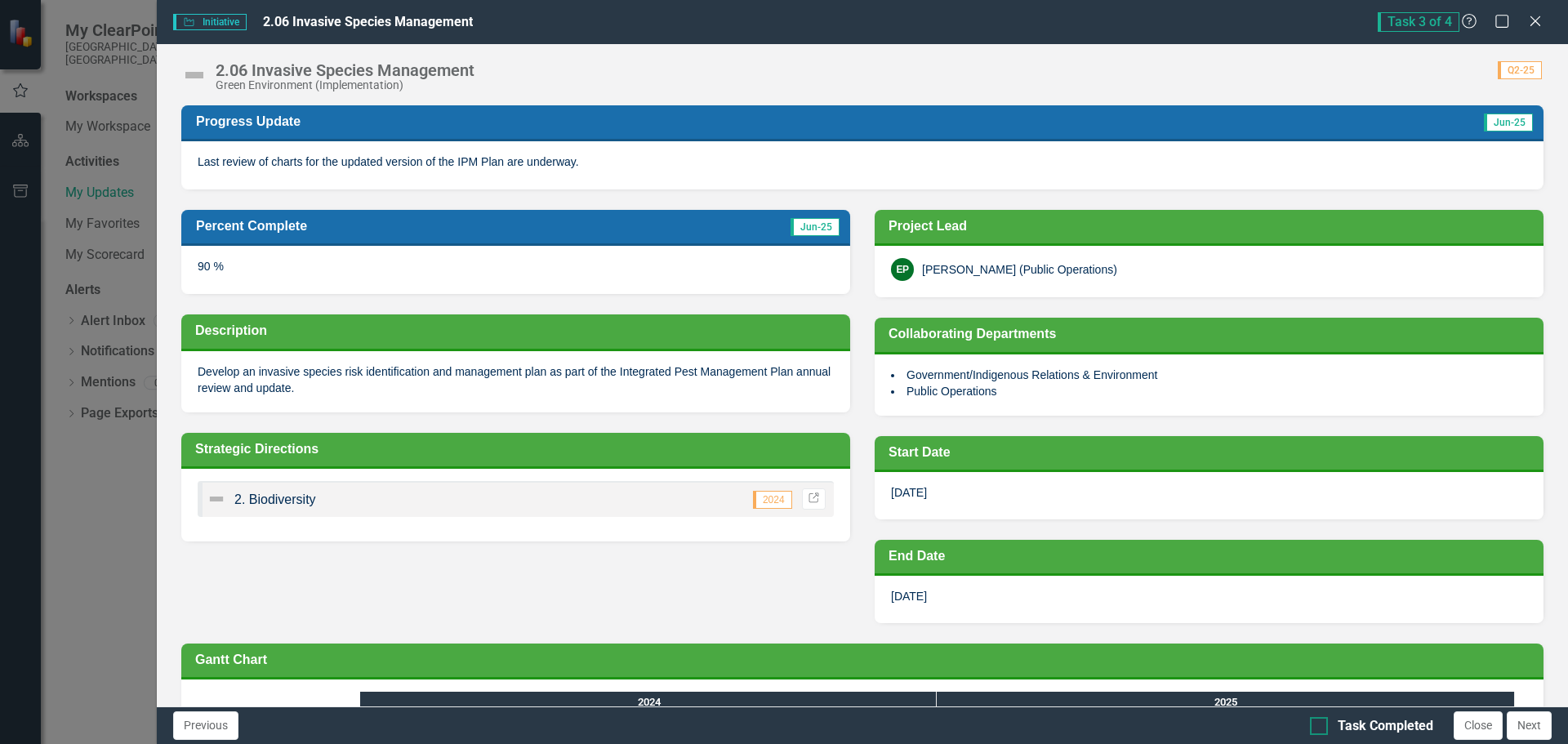
click at [1317, 721] on input "Task Completed" at bounding box center [1315, 722] width 11 height 11
checkbox input "true"
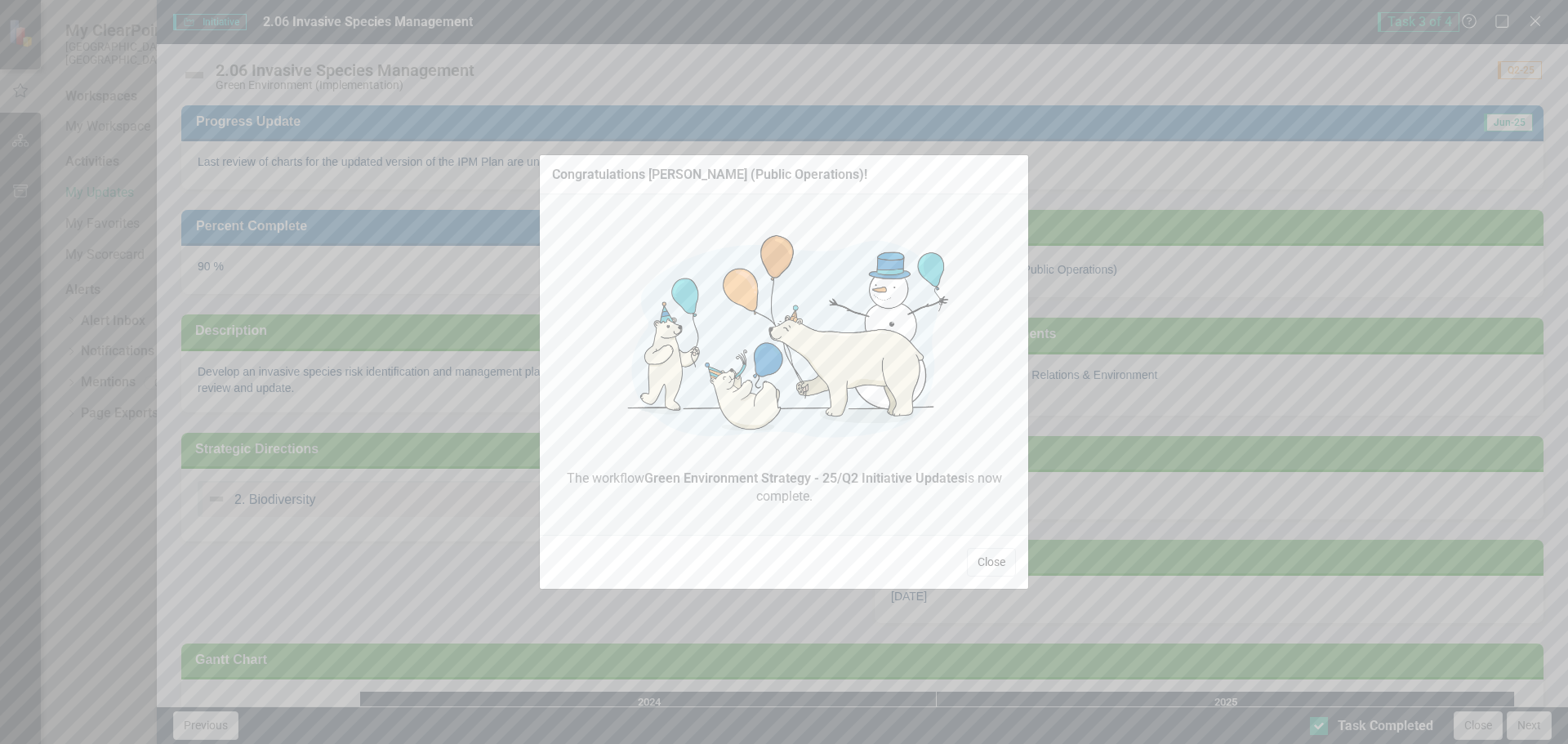
click at [991, 555] on button "Close" at bounding box center [992, 562] width 49 height 29
